Goal: Navigation & Orientation: Find specific page/section

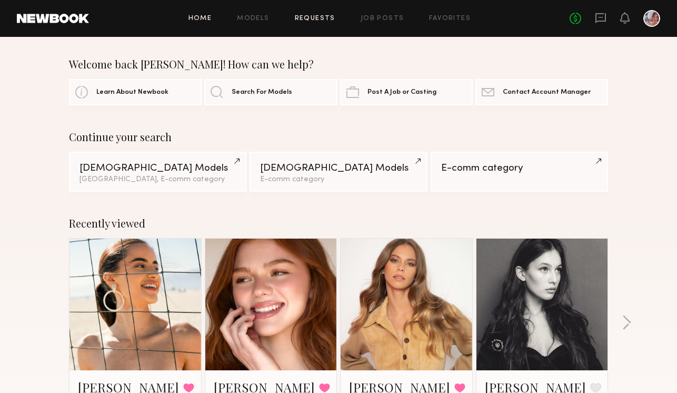
click at [321, 17] on link "Requests" at bounding box center [315, 18] width 41 height 7
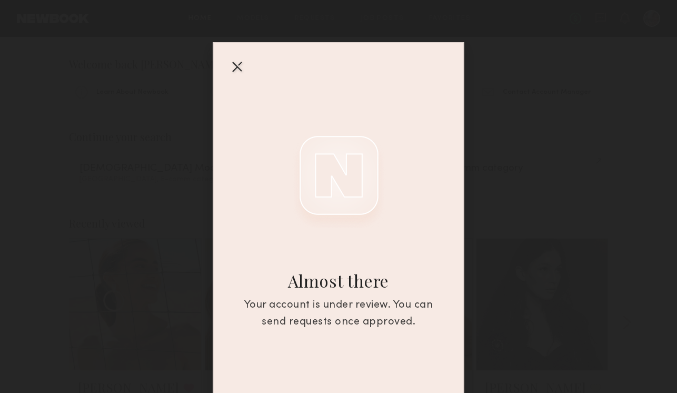
click at [322, 297] on div "Your account is under review. You can send requests once approved." at bounding box center [339, 314] width 214 height 34
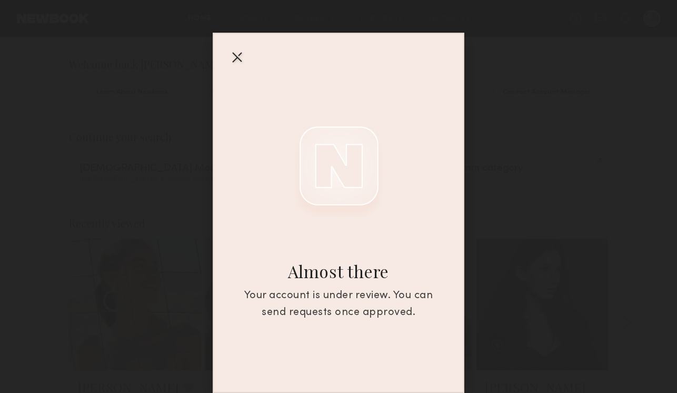
click at [332, 198] on div at bounding box center [338, 165] width 105 height 105
click at [237, 56] on div at bounding box center [236, 56] width 17 height 17
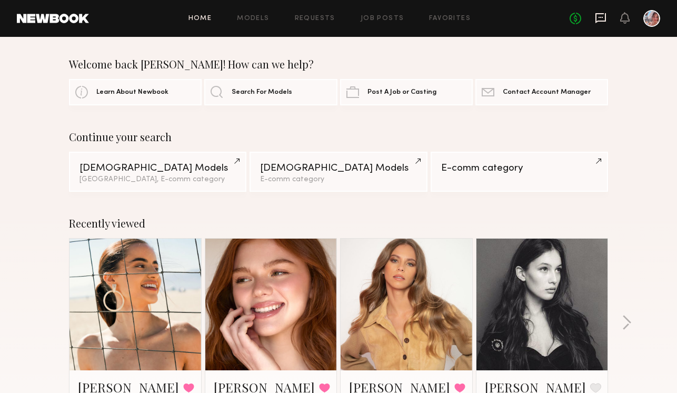
click at [605, 23] on icon at bounding box center [601, 18] width 12 height 12
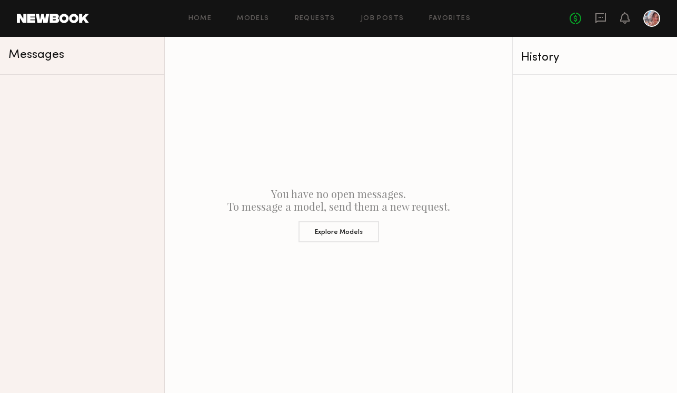
click at [631, 18] on div "No fees up to $5,000" at bounding box center [615, 18] width 91 height 17
click at [627, 18] on icon at bounding box center [625, 17] width 8 height 7
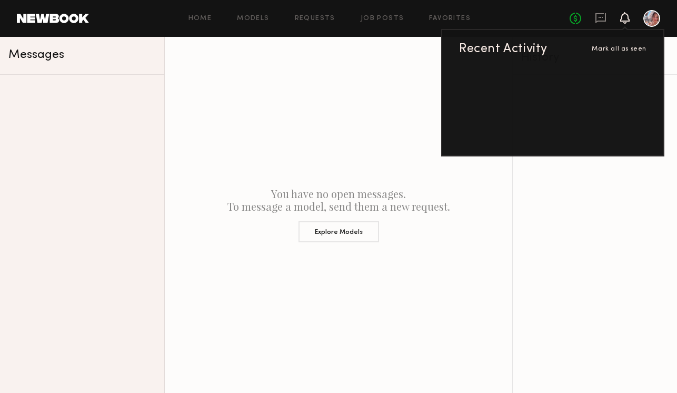
click at [648, 19] on div at bounding box center [651, 18] width 17 height 17
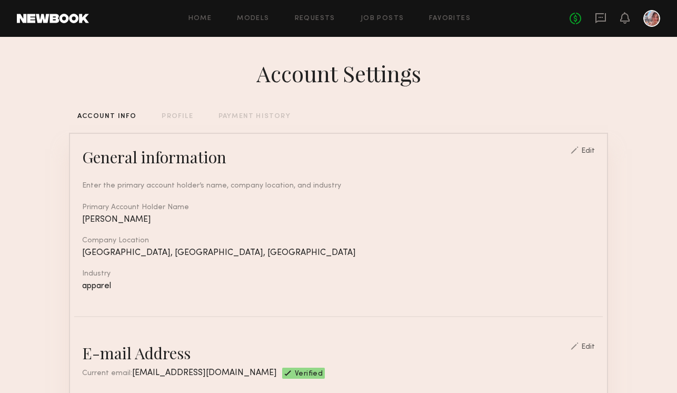
click at [212, 23] on div "Home Models Requests Job Posts Favorites Sign Out No fees up to $5,000" at bounding box center [374, 18] width 571 height 17
click at [208, 18] on link "Home" at bounding box center [200, 18] width 24 height 7
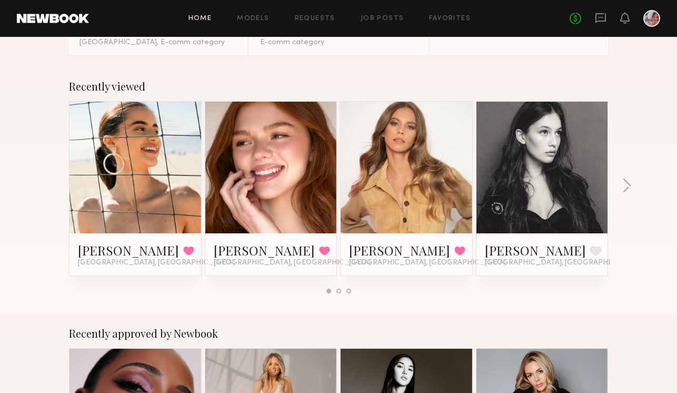
scroll to position [138, 0]
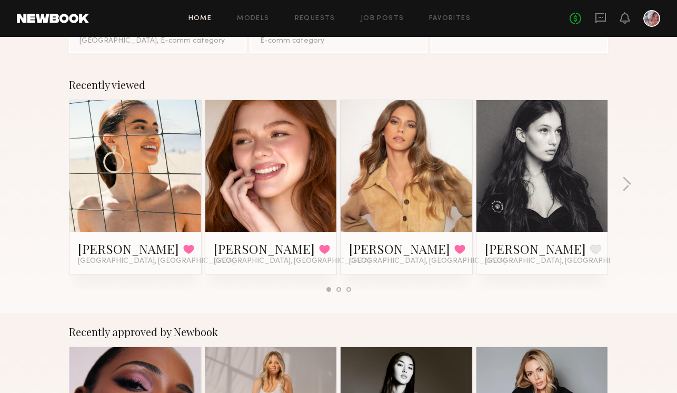
click at [540, 187] on link at bounding box center [542, 166] width 64 height 132
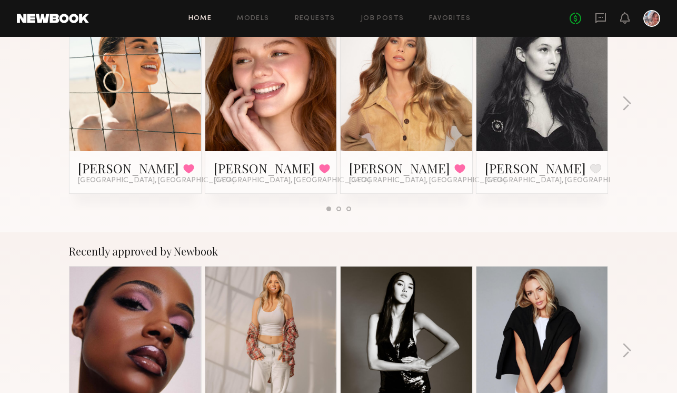
scroll to position [228, 0]
